Goal: Transaction & Acquisition: Purchase product/service

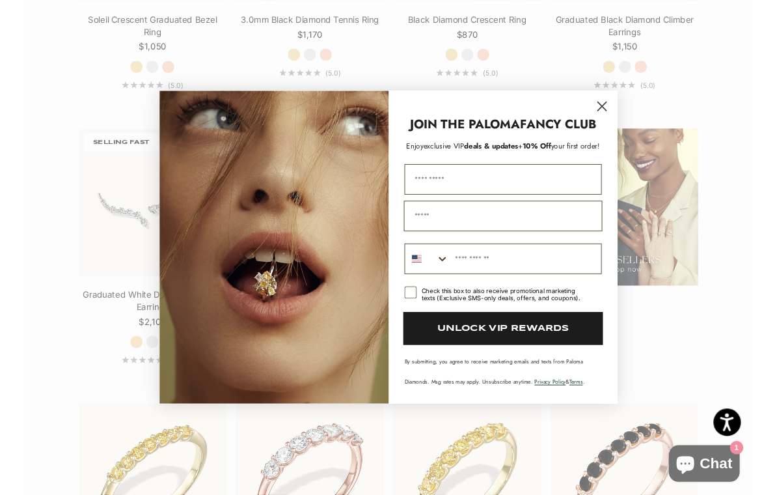
scroll to position [1443, 0]
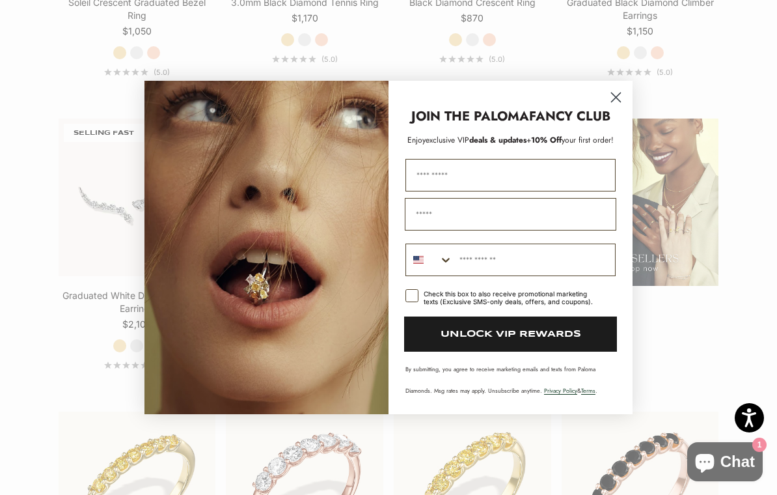
click at [615, 105] on circle "Close dialog" at bounding box center [615, 97] width 21 height 21
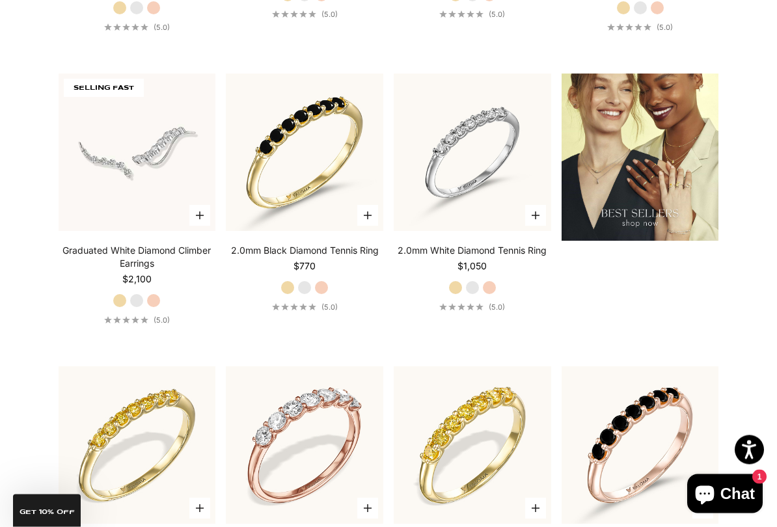
scroll to position [1504, 0]
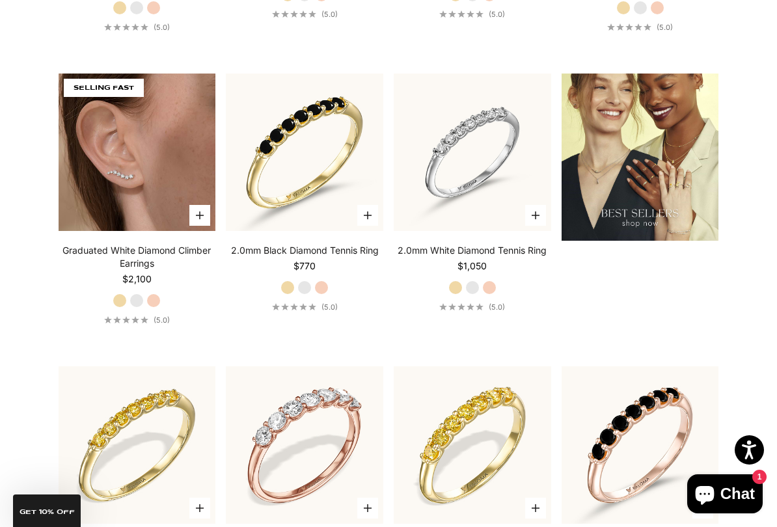
click at [161, 170] on img at bounding box center [138, 153] width 158 height 158
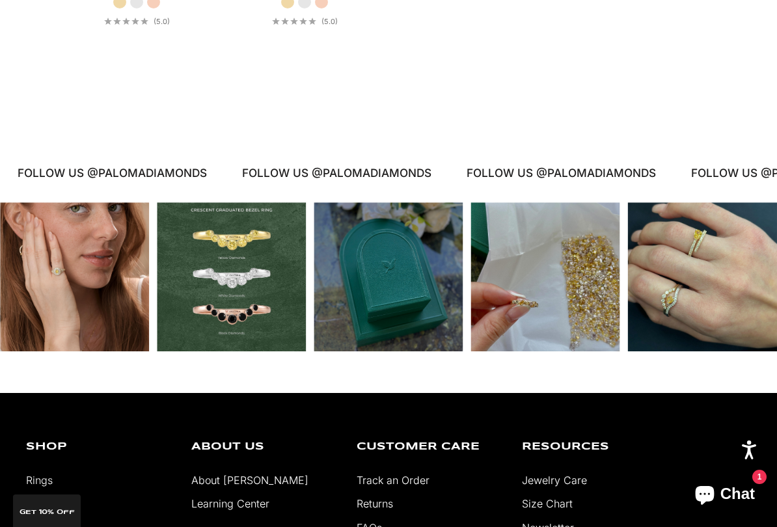
scroll to position [2363, 0]
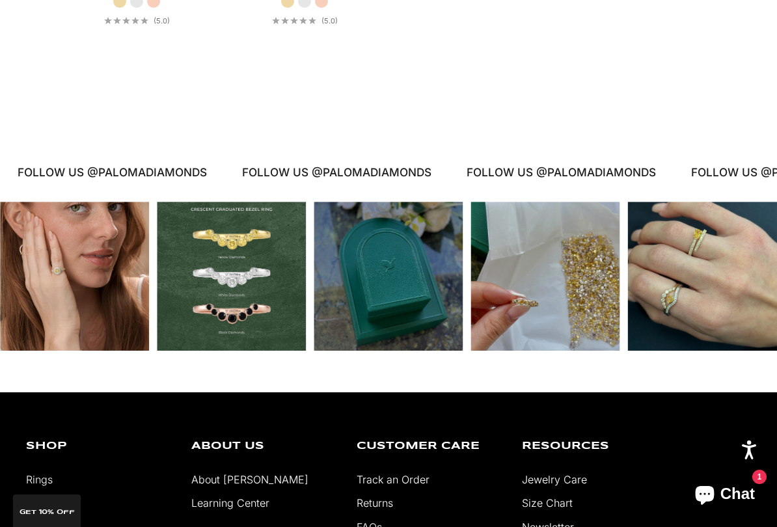
click at [732, 258] on div "Instagram post opens in a popup" at bounding box center [702, 276] width 149 height 149
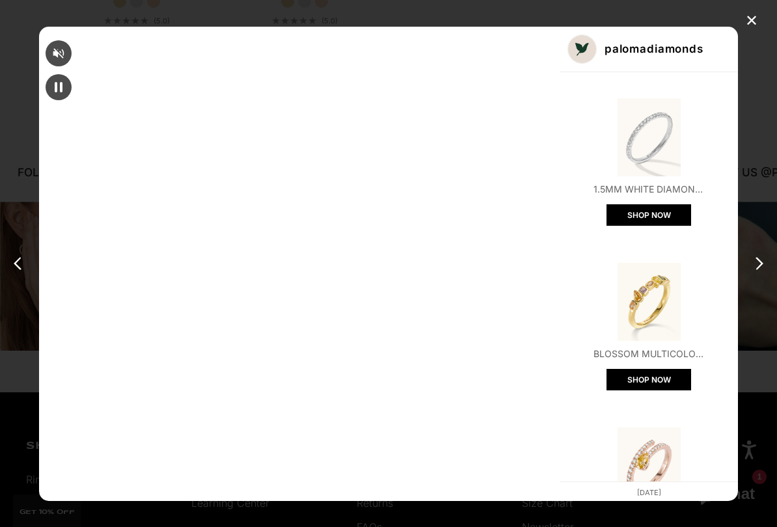
click at [610, 428] on img "Open product" at bounding box center [649, 467] width 78 height 78
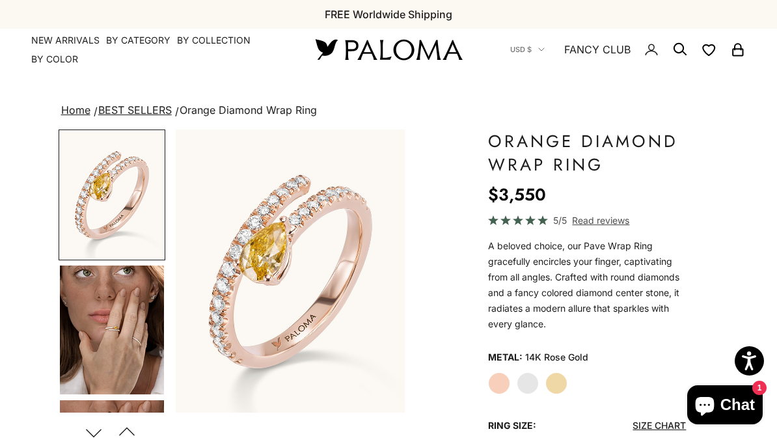
click at [100, 307] on img "Go to item 4" at bounding box center [112, 330] width 104 height 129
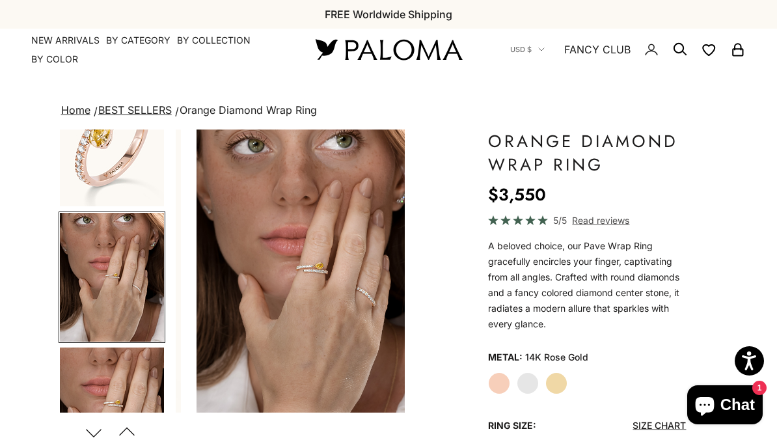
scroll to position [57, 0]
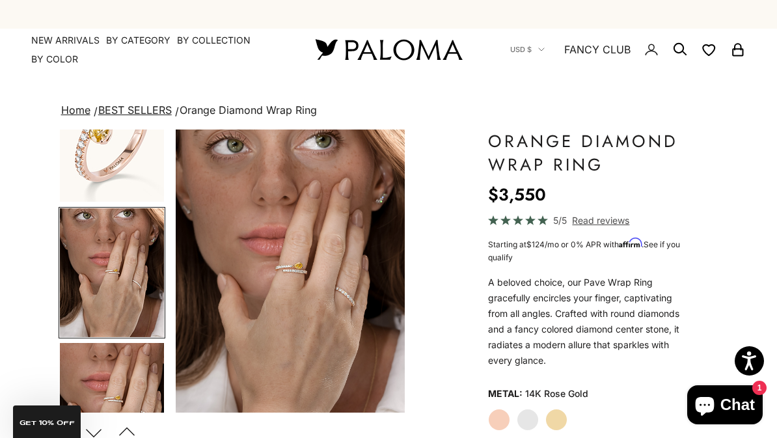
click at [546, 421] on label "Yellow Gold" at bounding box center [557, 420] width 22 height 22
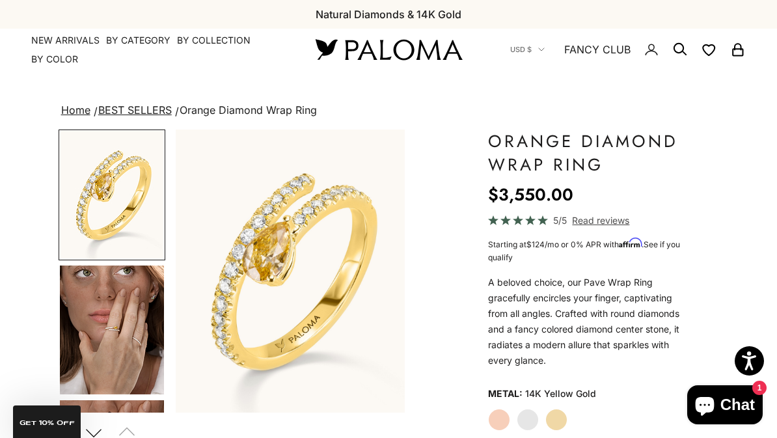
click at [531, 417] on label "White Gold" at bounding box center [528, 420] width 22 height 22
